Goal: Task Accomplishment & Management: Manage account settings

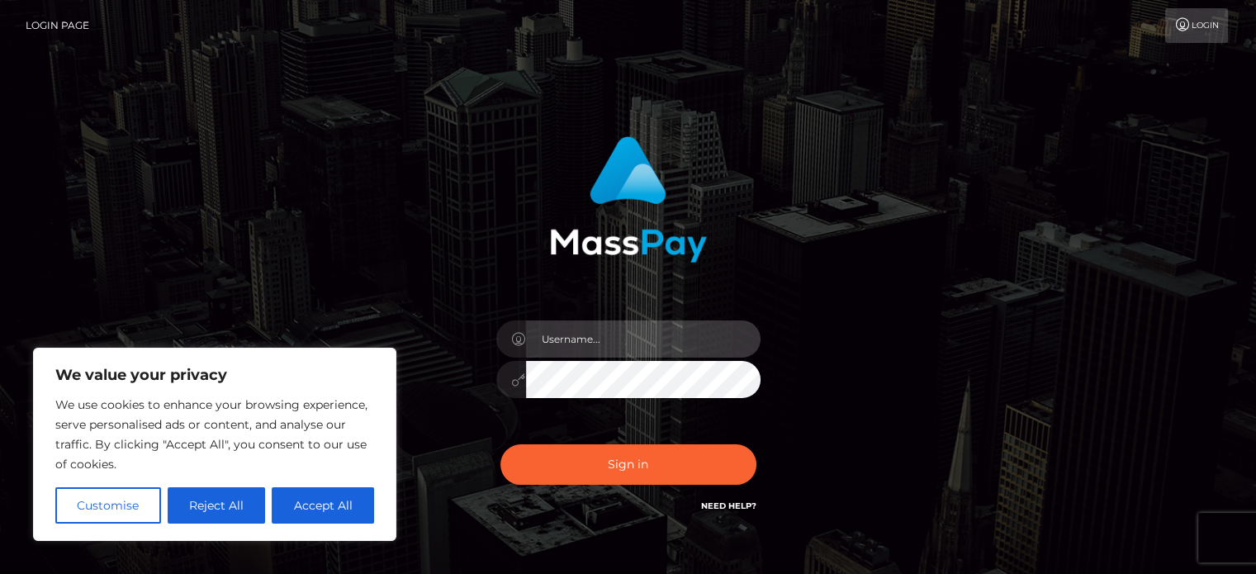
click at [555, 344] on input "text" at bounding box center [643, 338] width 234 height 37
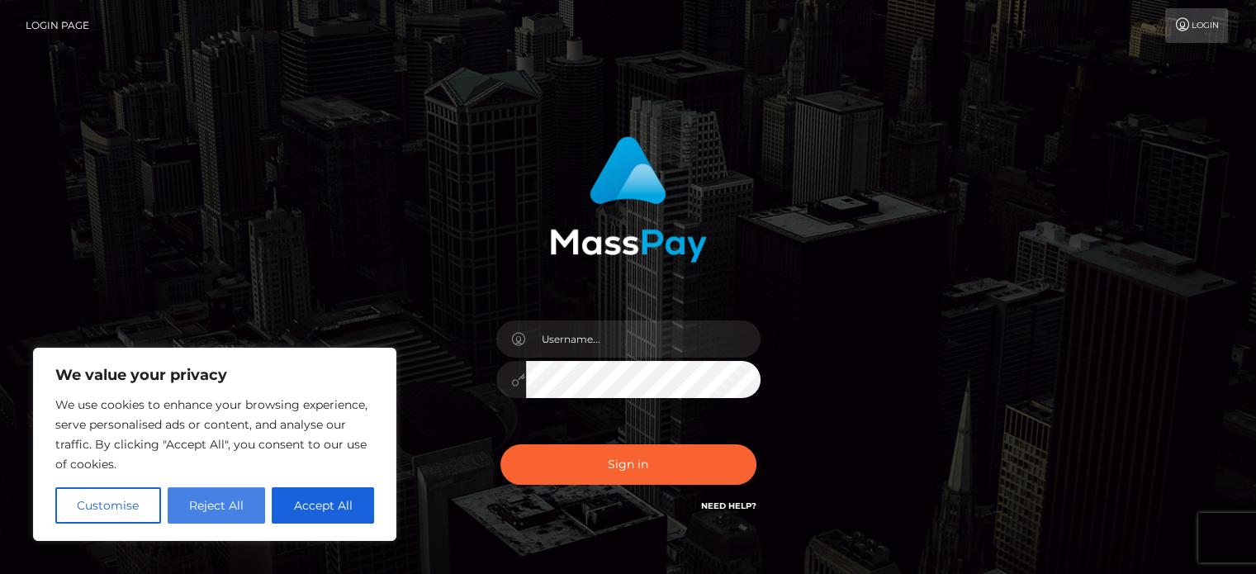
click at [225, 511] on button "Reject All" at bounding box center [217, 505] width 98 height 36
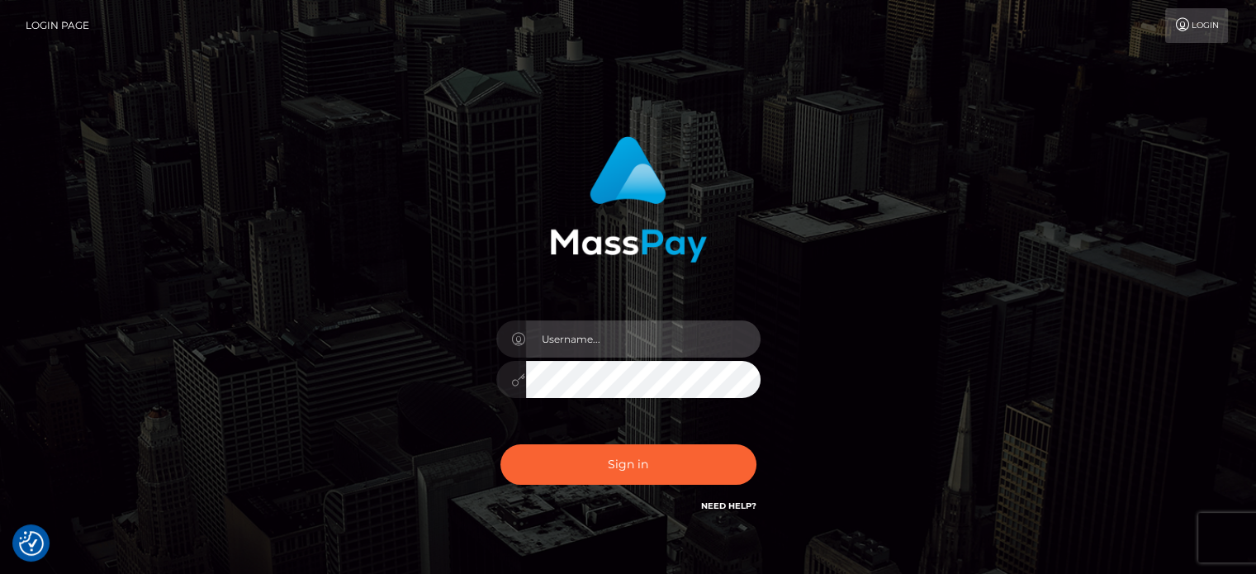
click at [578, 343] on input "text" at bounding box center [643, 338] width 234 height 37
type input "tomdavis439@gmail.com"
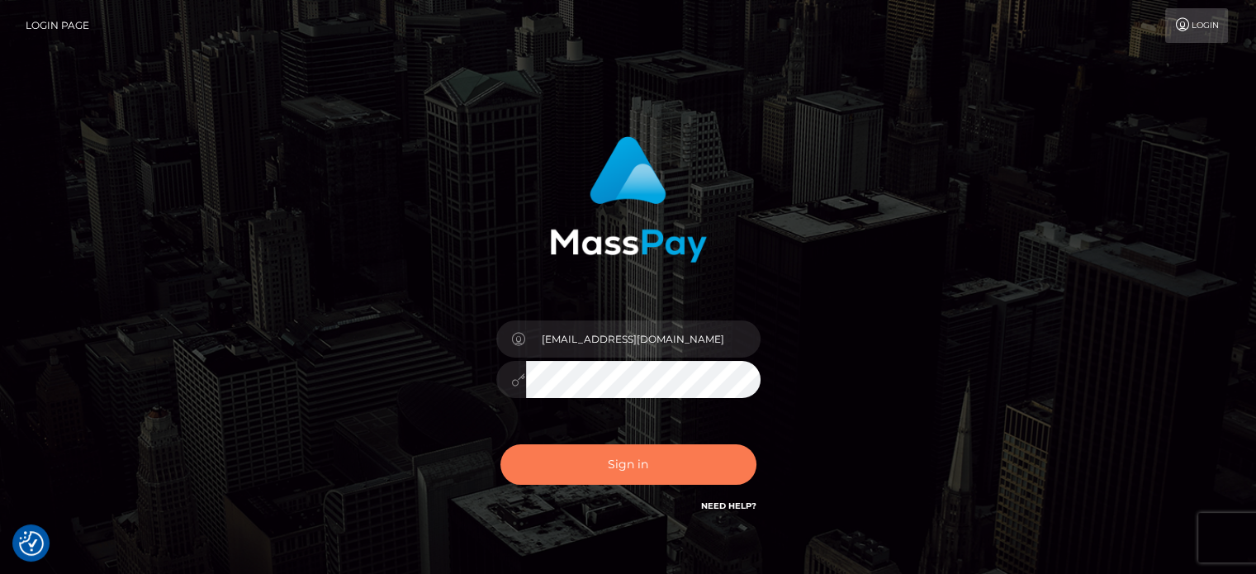
click at [619, 461] on button "Sign in" at bounding box center [628, 464] width 256 height 40
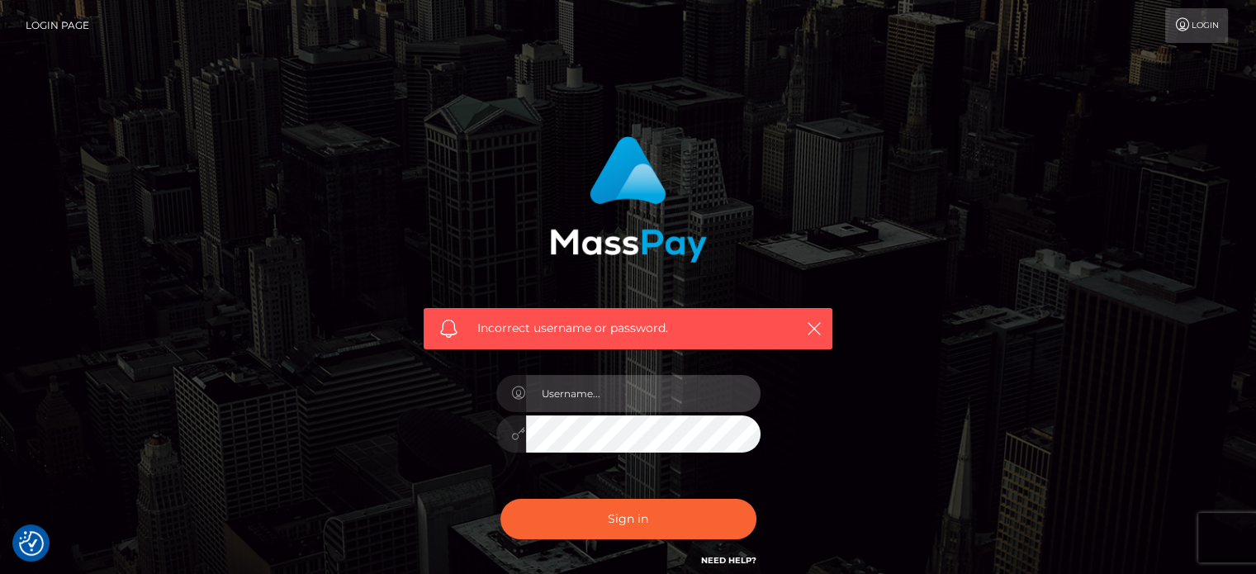
click at [609, 397] on input "text" at bounding box center [643, 393] width 234 height 37
type input "tomdavis439@gmail.com"
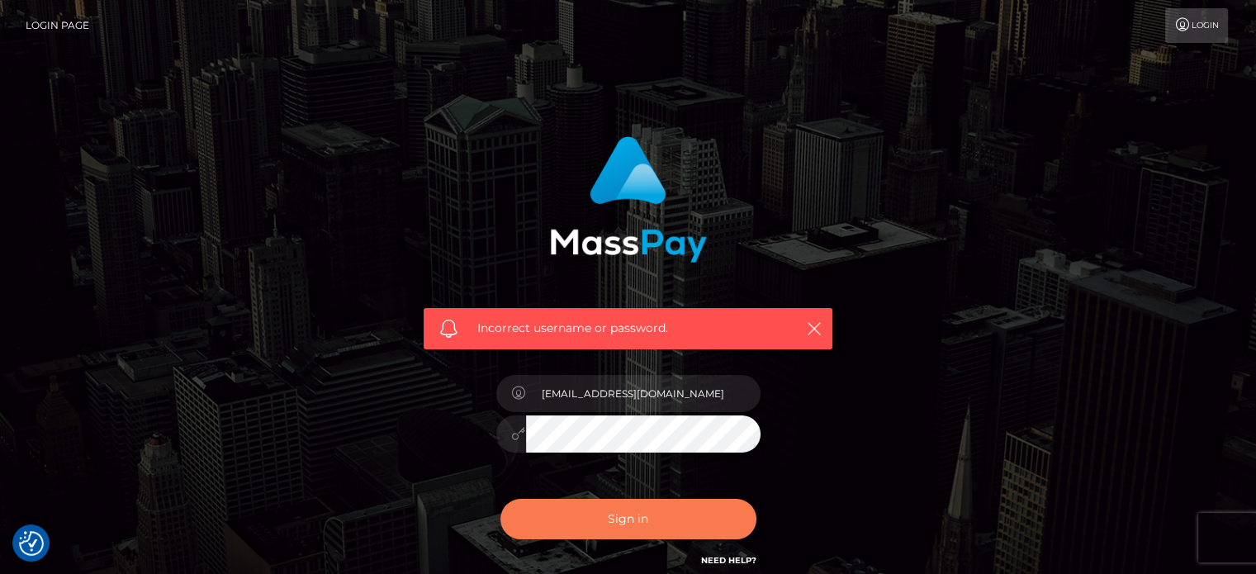
click at [631, 520] on button "Sign in" at bounding box center [628, 519] width 256 height 40
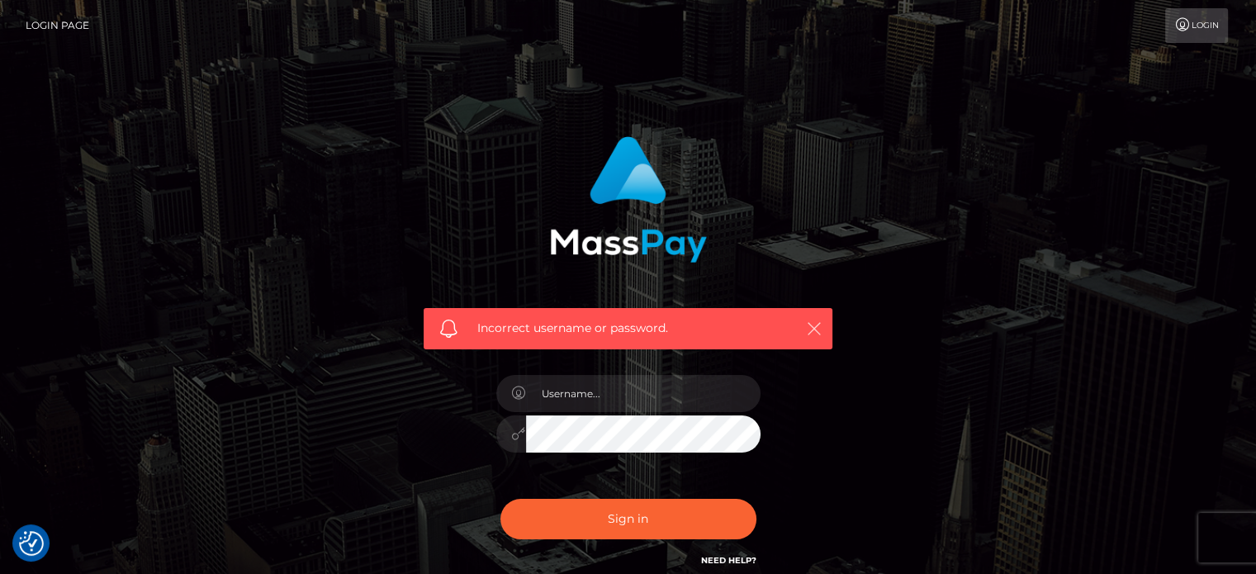
click at [816, 327] on icon "button" at bounding box center [814, 328] width 17 height 17
click at [855, 423] on div "Incorrect username or password." at bounding box center [628, 361] width 458 height 475
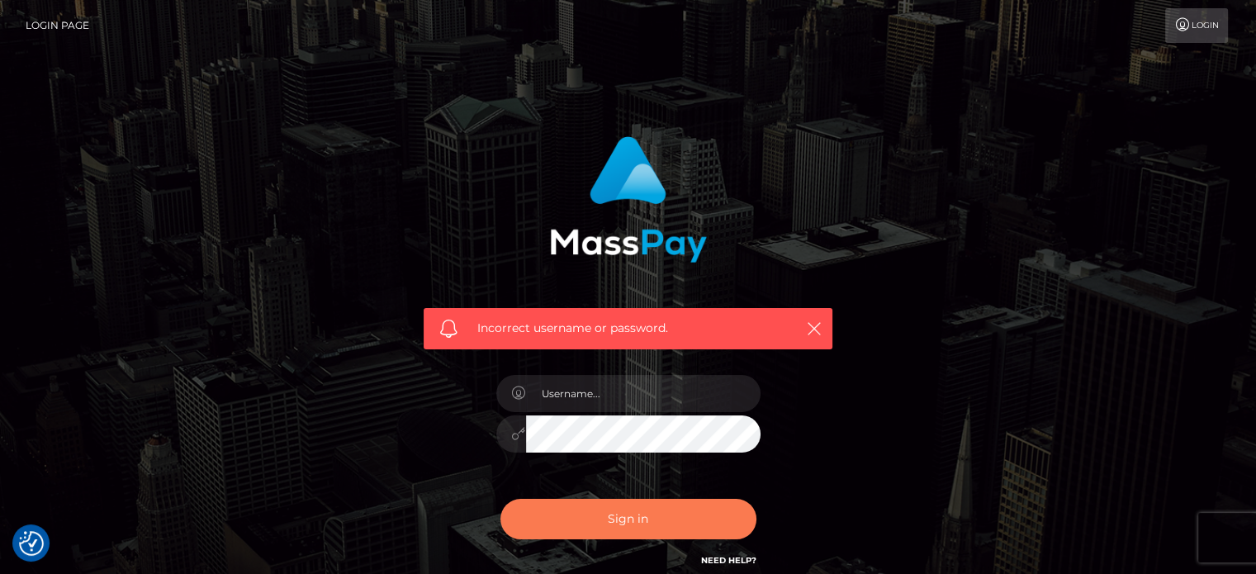
drag, startPoint x: 603, startPoint y: 518, endPoint x: 594, endPoint y: 524, distance: 11.2
click at [604, 519] on button "Sign in" at bounding box center [628, 519] width 256 height 40
